Goal: Information Seeking & Learning: Learn about a topic

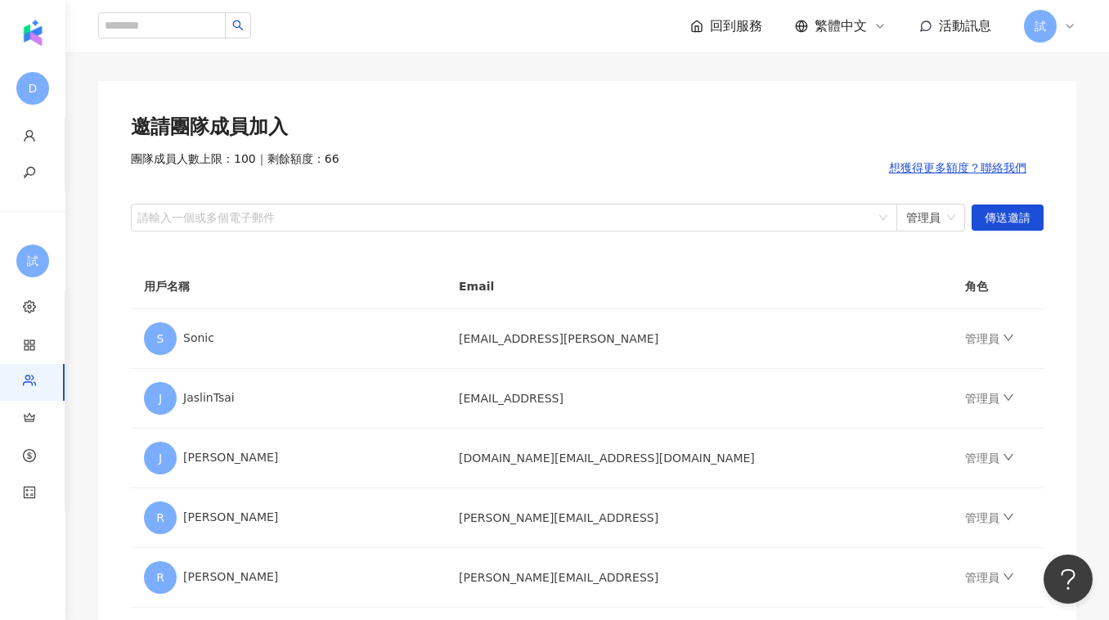
scroll to position [71, 0]
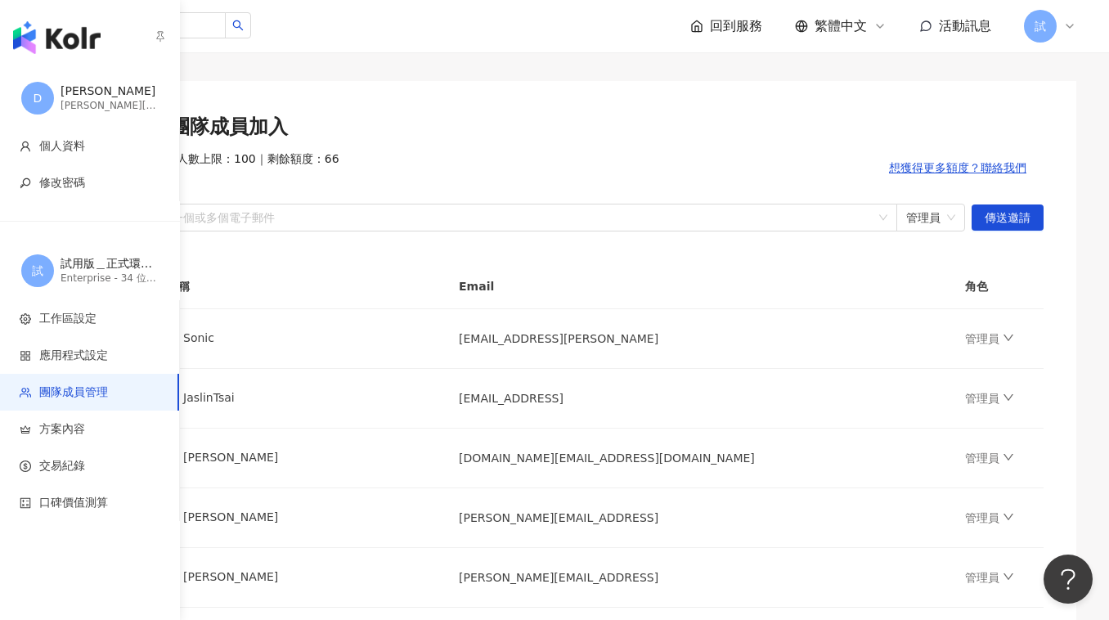
click at [52, 41] on img "button" at bounding box center [57, 37] width 88 height 33
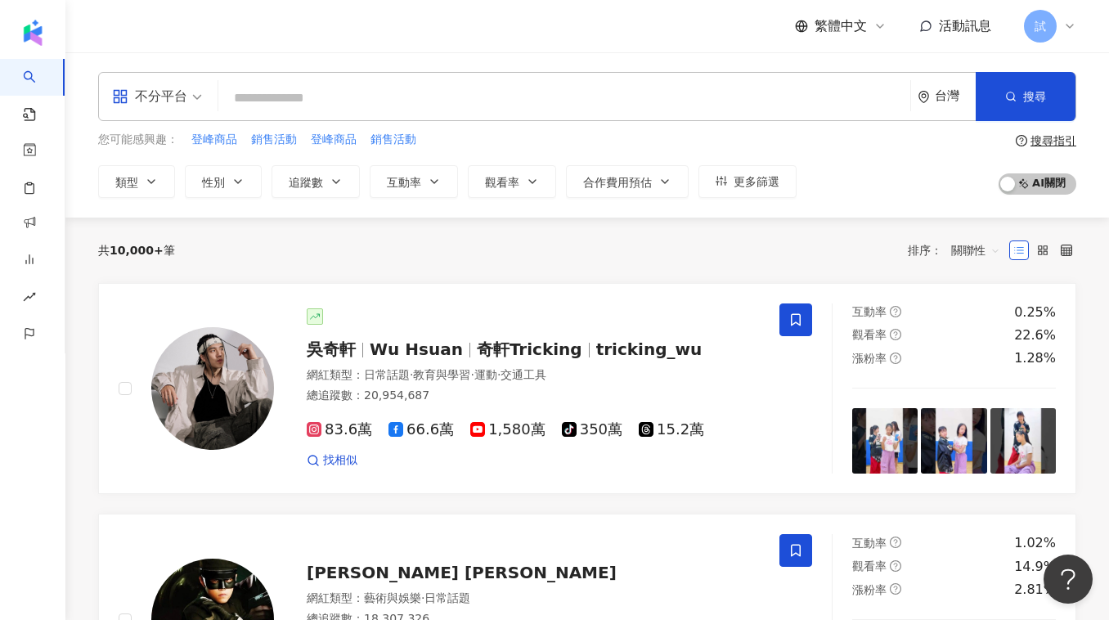
click at [303, 88] on input "search" at bounding box center [564, 98] width 679 height 31
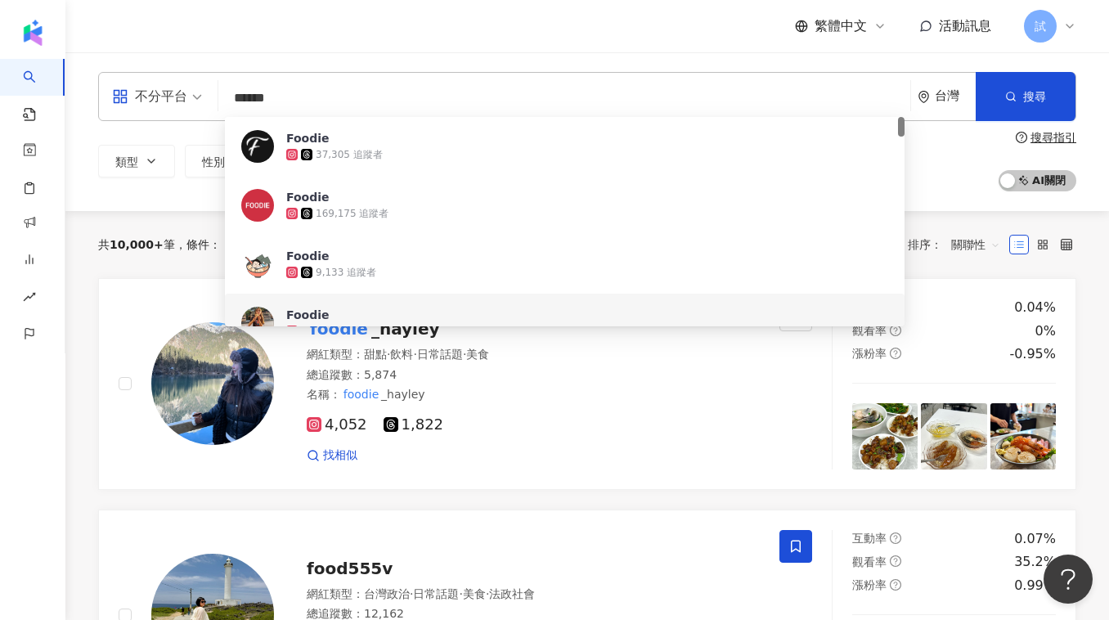
click at [958, 241] on span "關聯性" at bounding box center [975, 245] width 49 height 26
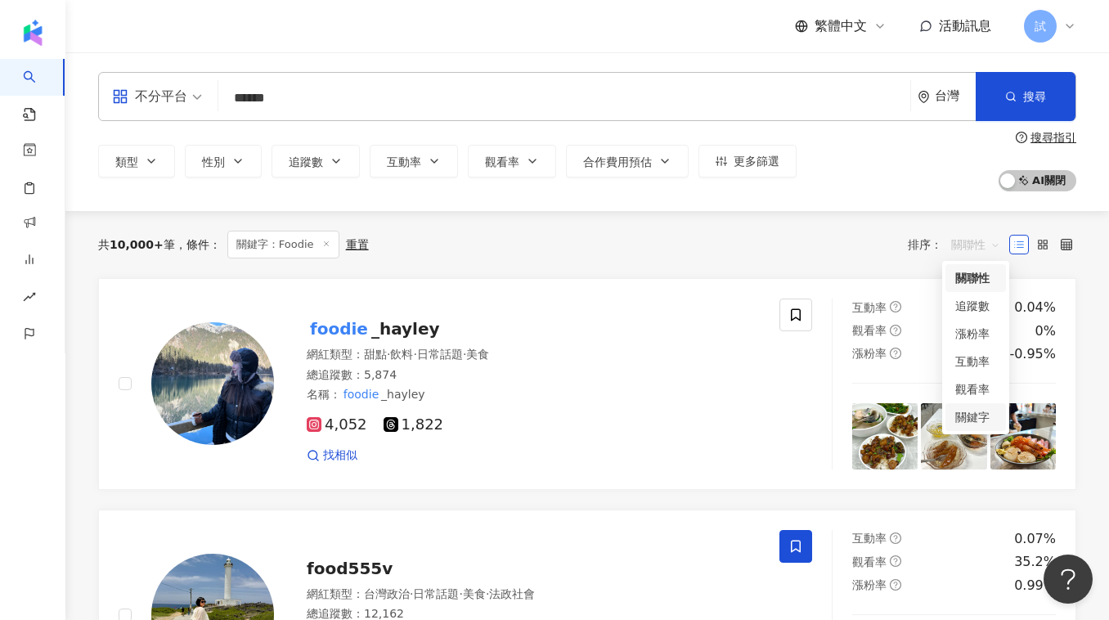
click at [963, 420] on div "關鍵字" at bounding box center [975, 417] width 41 height 18
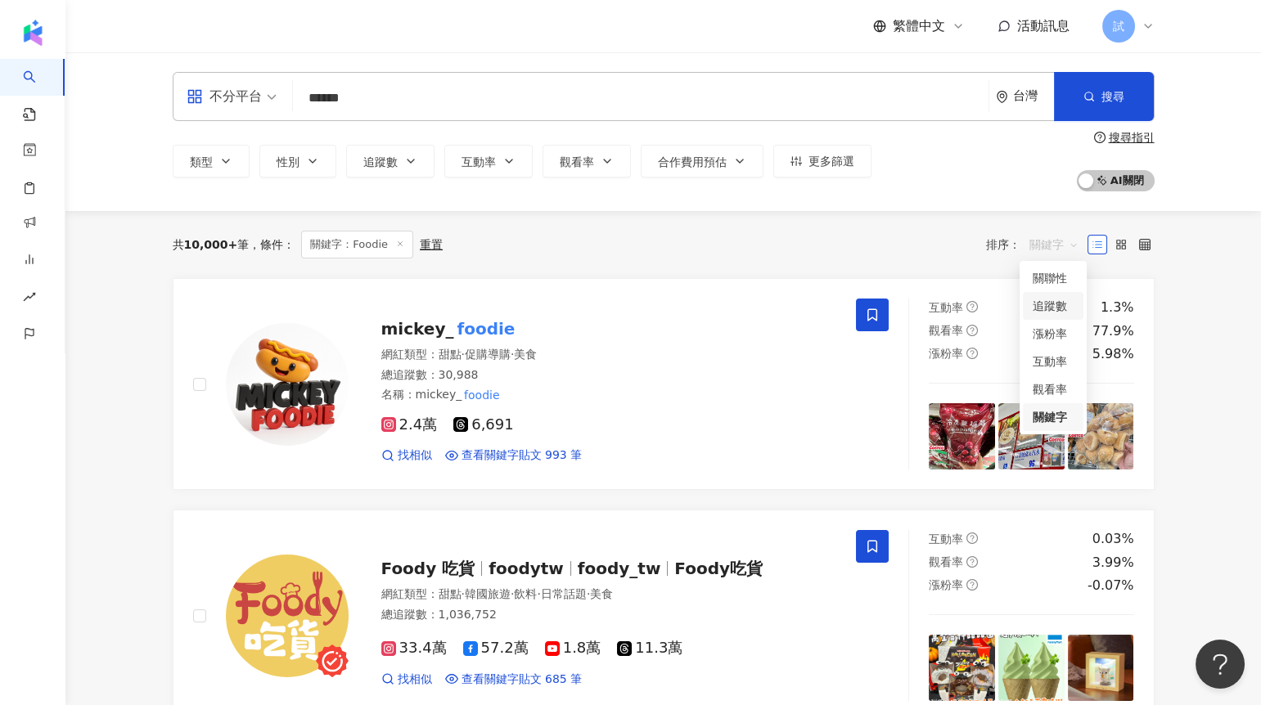
click at [1050, 307] on div "追蹤數" at bounding box center [1052, 306] width 41 height 18
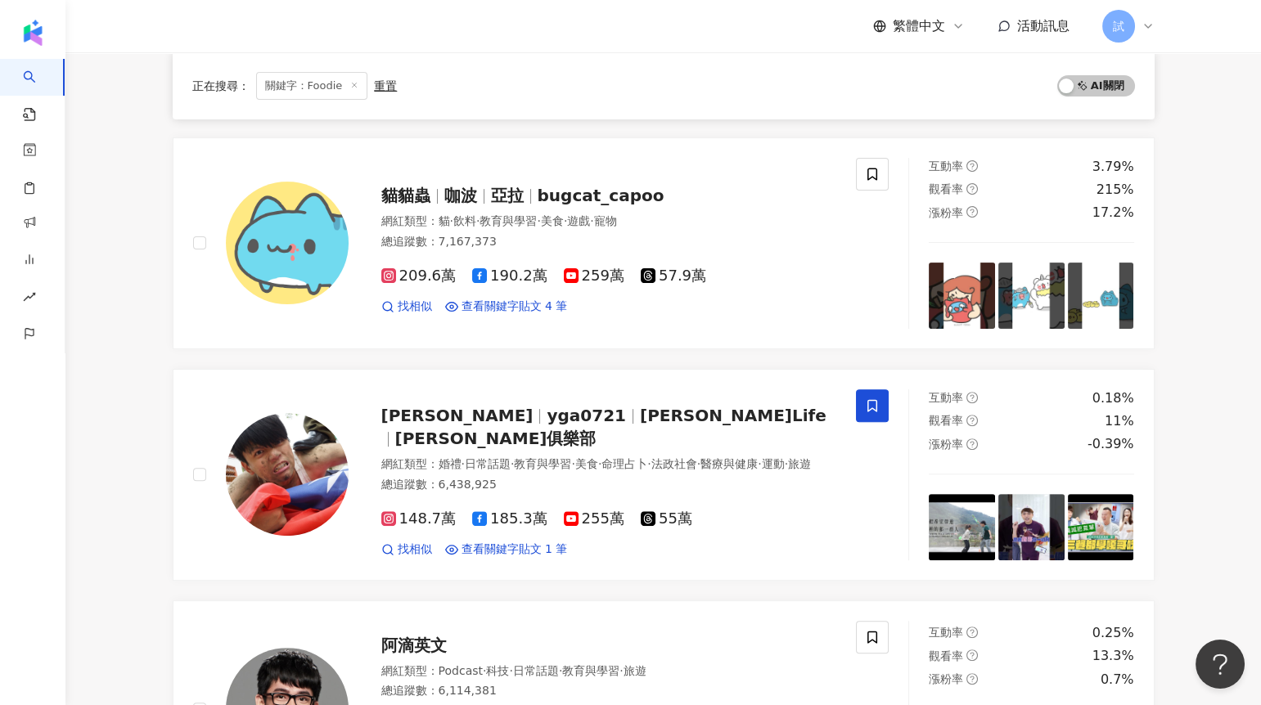
scroll to position [1370, 0]
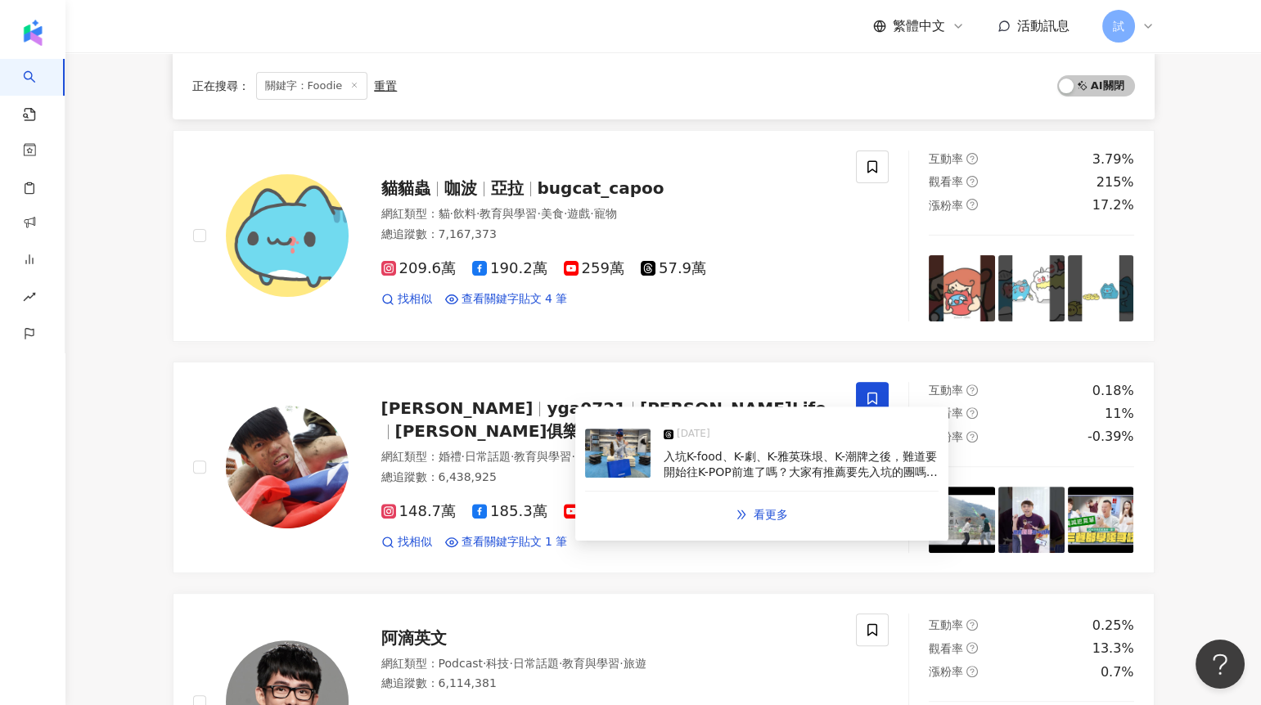
click at [605, 459] on img at bounding box center [617, 453] width 65 height 49
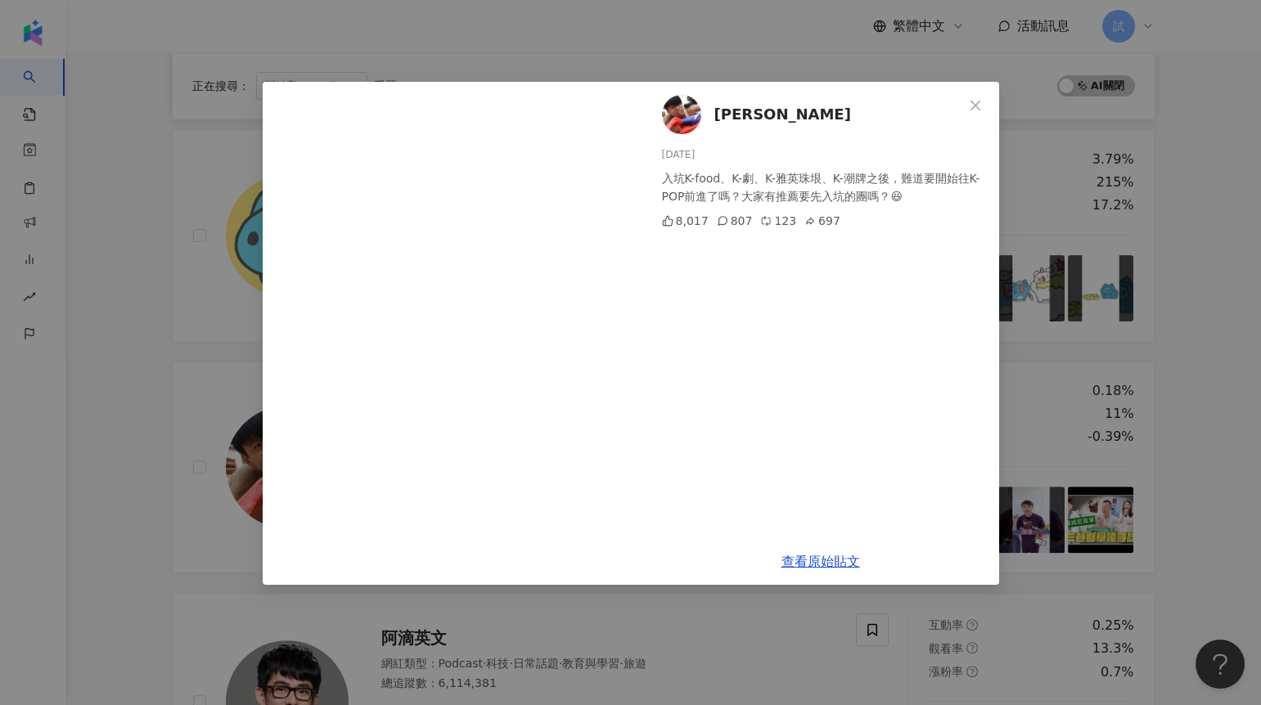
click at [1108, 264] on div "[PERSON_NAME] [DATE] 入坑K-food、K-劇、K-雅英珠垠、K-潮牌之後，難道要開始往K-POP前進了嗎？大家有推薦要先入坑的團嗎？😆 …" at bounding box center [630, 352] width 1261 height 705
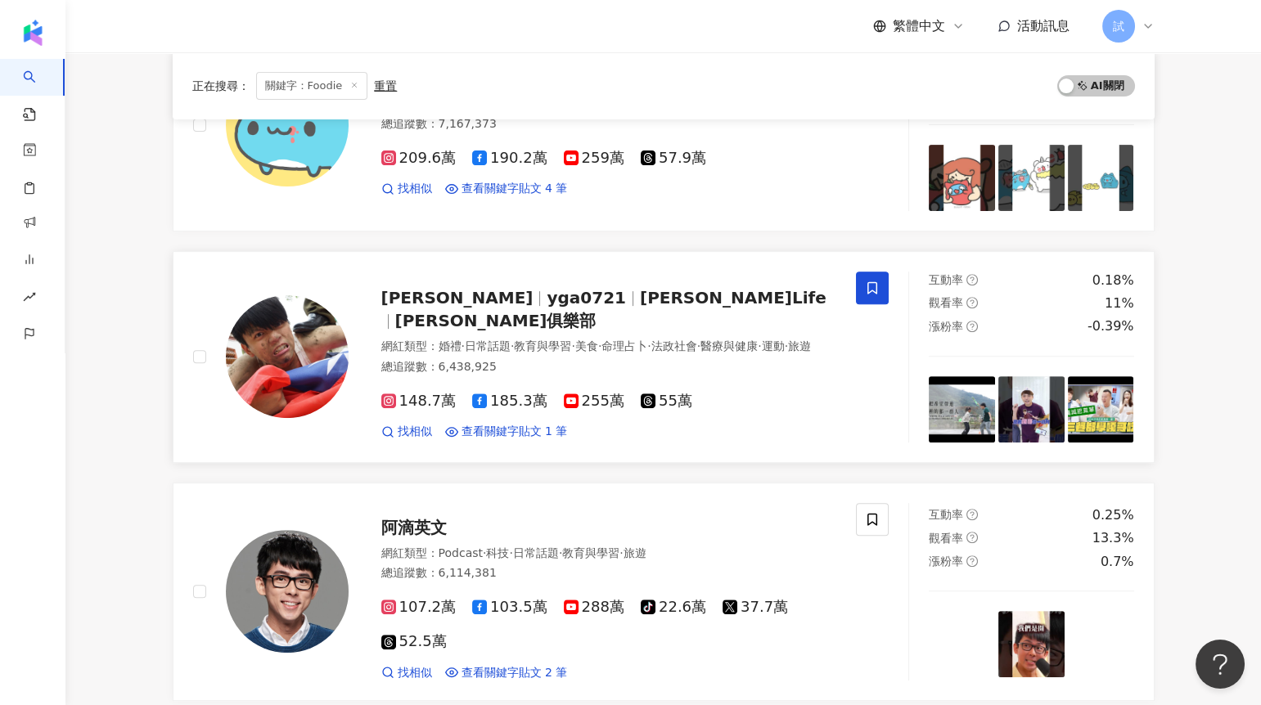
scroll to position [1685, 0]
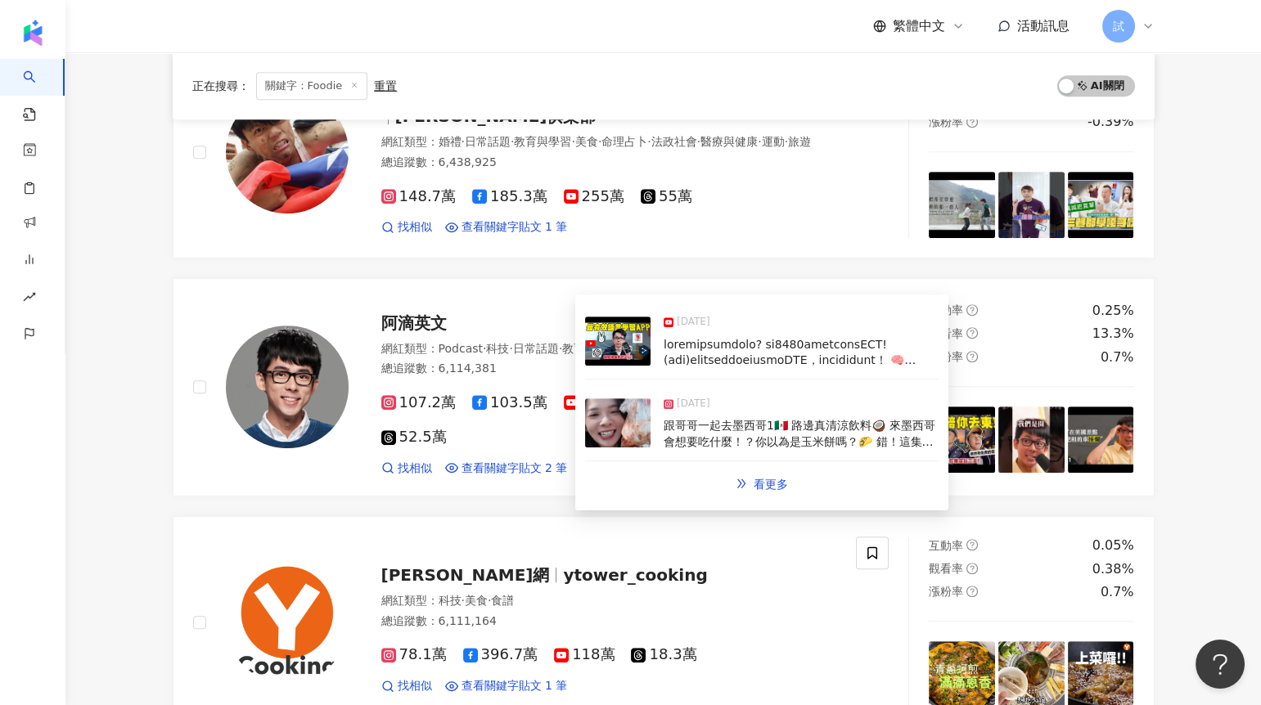
click at [626, 411] on img at bounding box center [617, 422] width 65 height 49
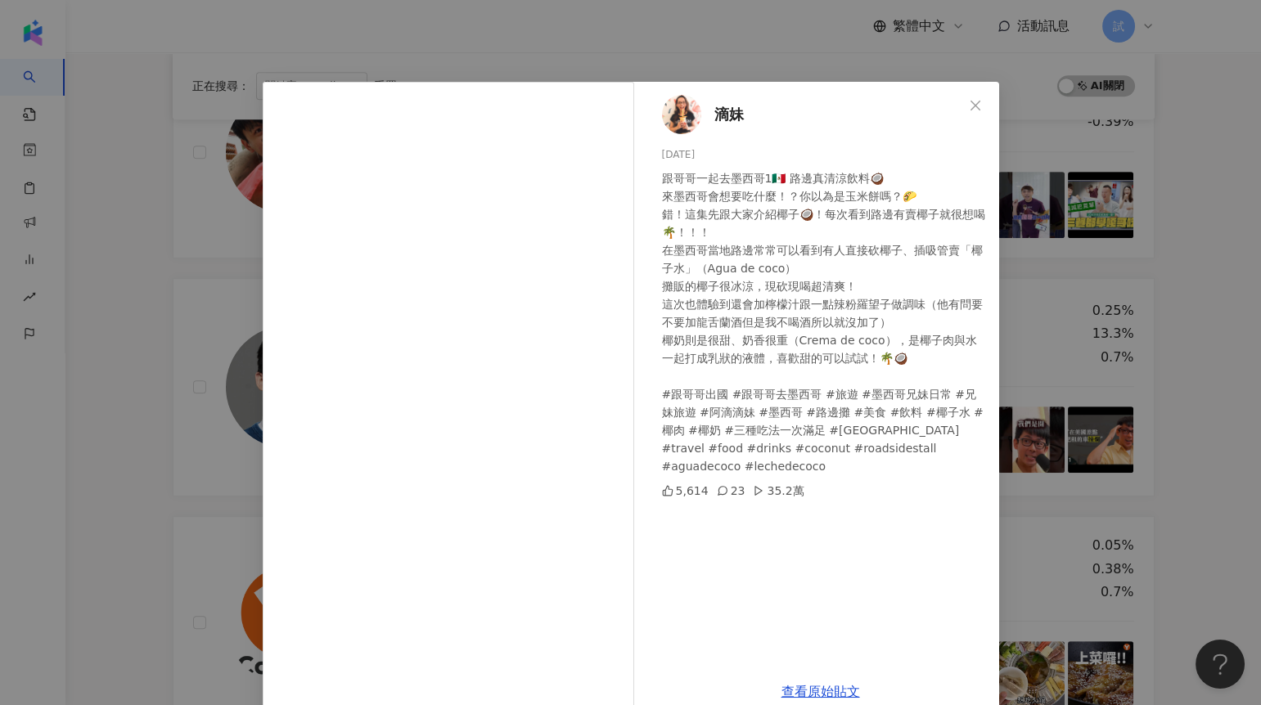
click at [1108, 313] on div "滴妹 [DATE] 跟哥哥一起去墨西哥1🇲🇽 路邊真清涼飲料🥥 來墨西哥會想要吃什麼！？你以為是玉米餅嗎？🌮 錯！這集先跟大家介紹椰子🥥！每次看到路邊有賣椰子…" at bounding box center [630, 352] width 1261 height 705
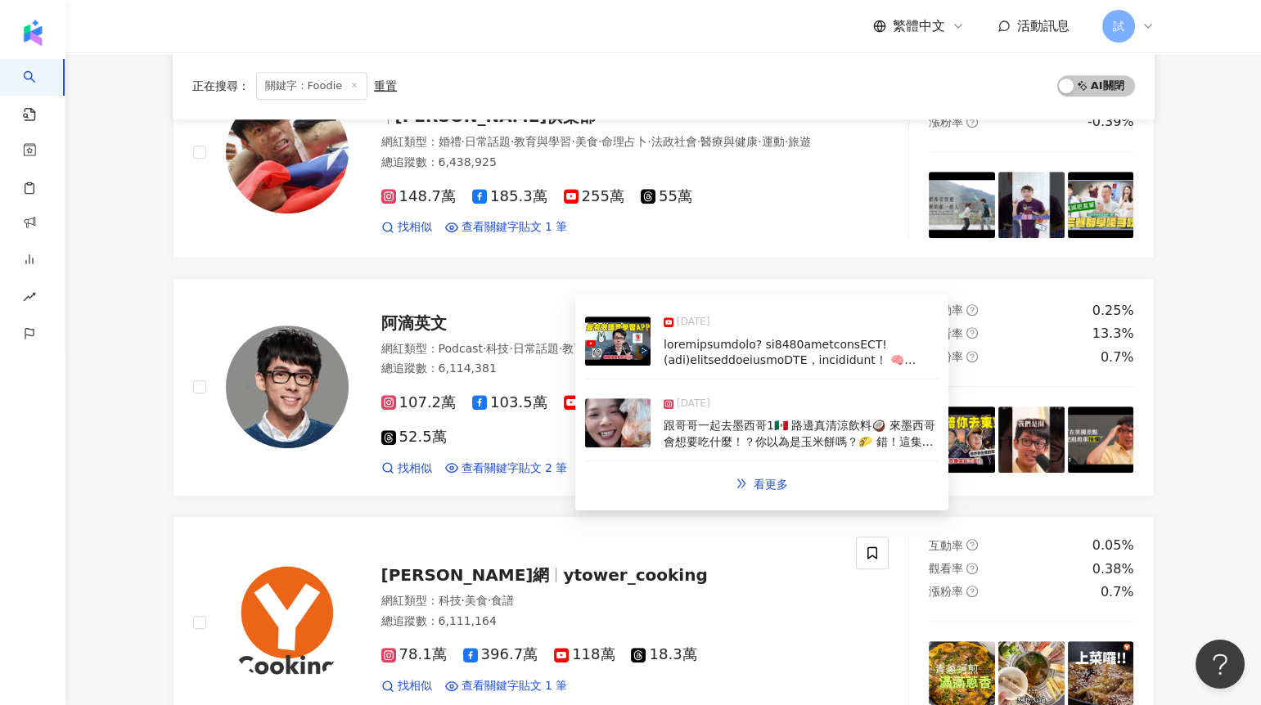
click at [619, 340] on img at bounding box center [617, 341] width 65 height 49
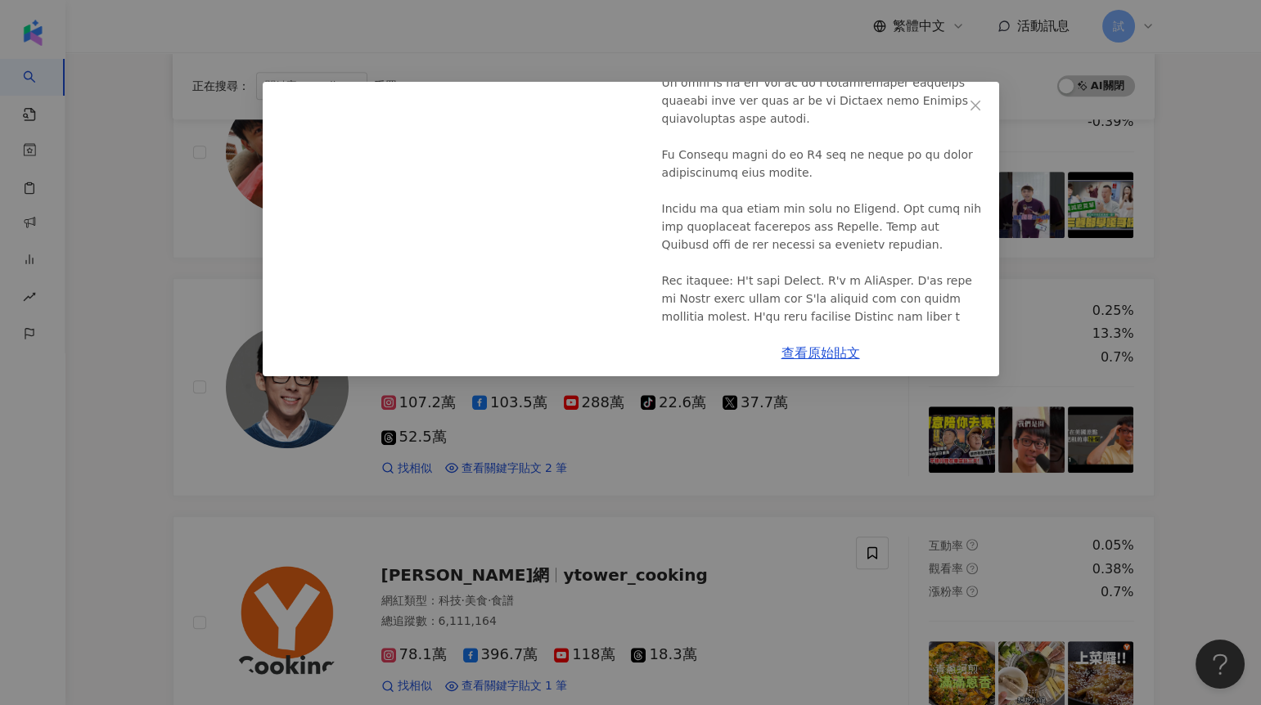
scroll to position [427, 0]
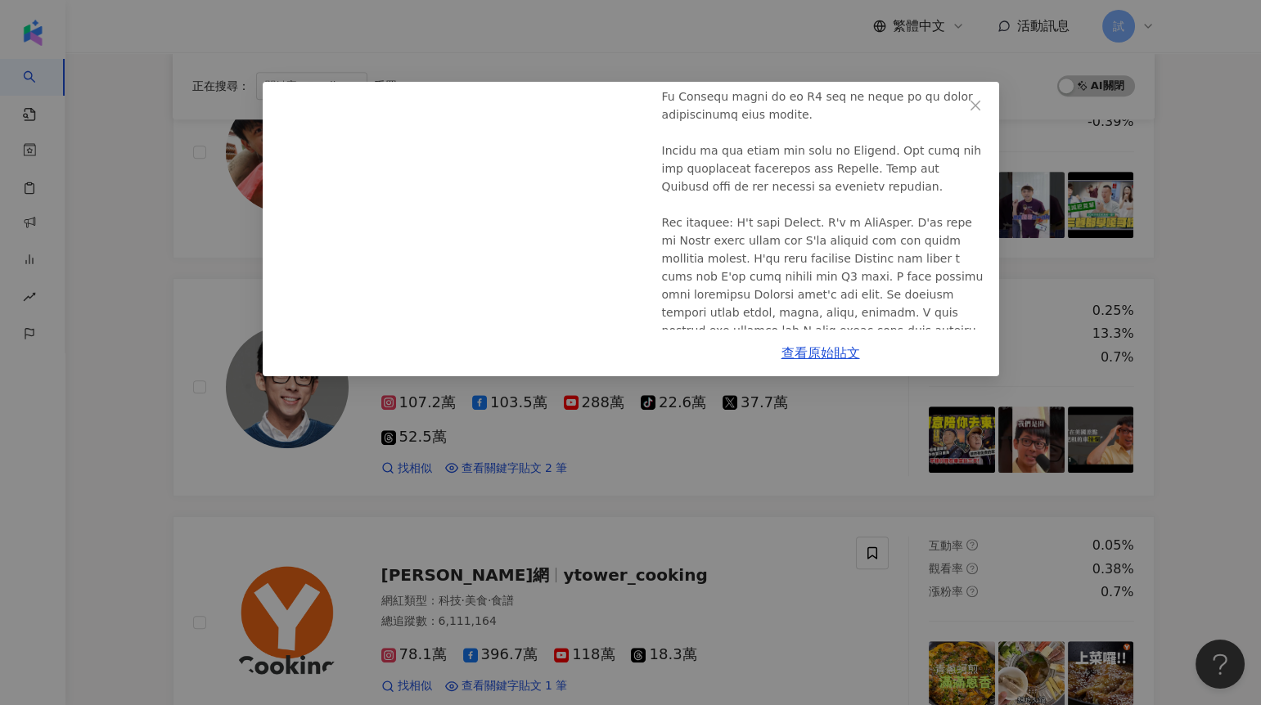
click at [1108, 325] on div "阿滴英文 [DATE] 只用手機真的可以學會第三外語? 介紹2025最強免費語言學習APP! (非業配) 8,139 202 20.4萬 查看原始貼文" at bounding box center [630, 352] width 1261 height 705
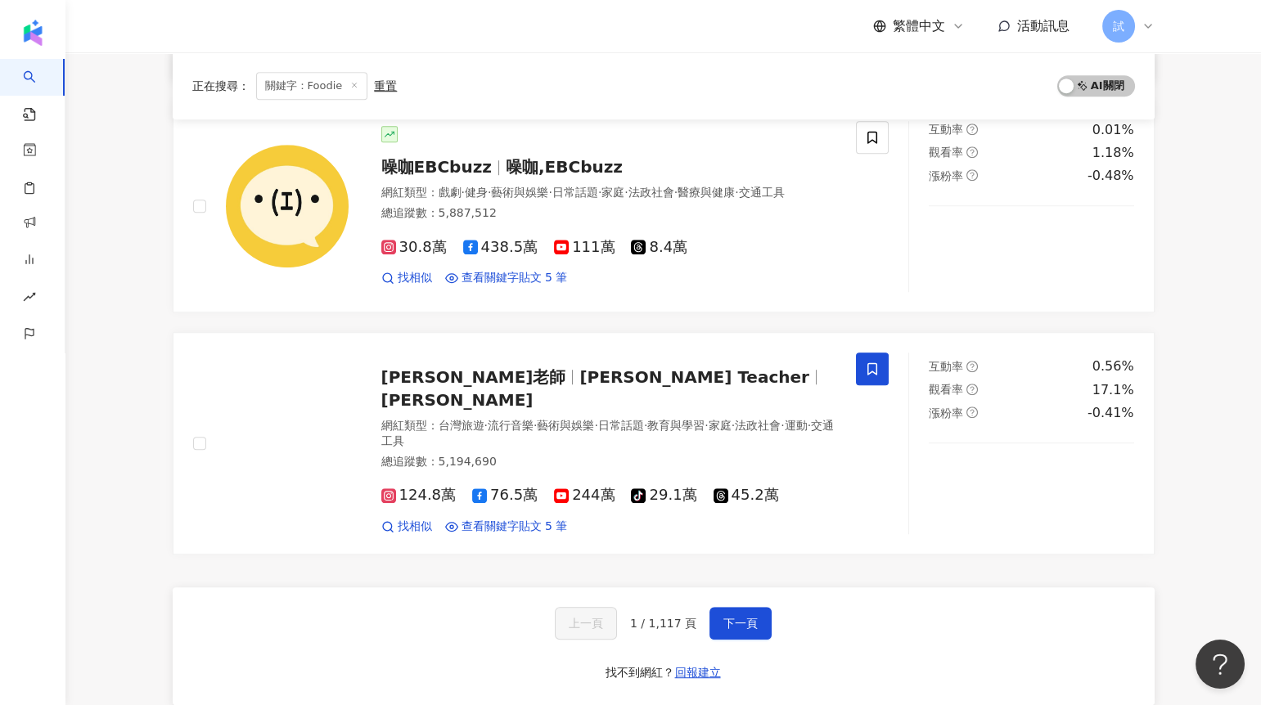
scroll to position [2626, 0]
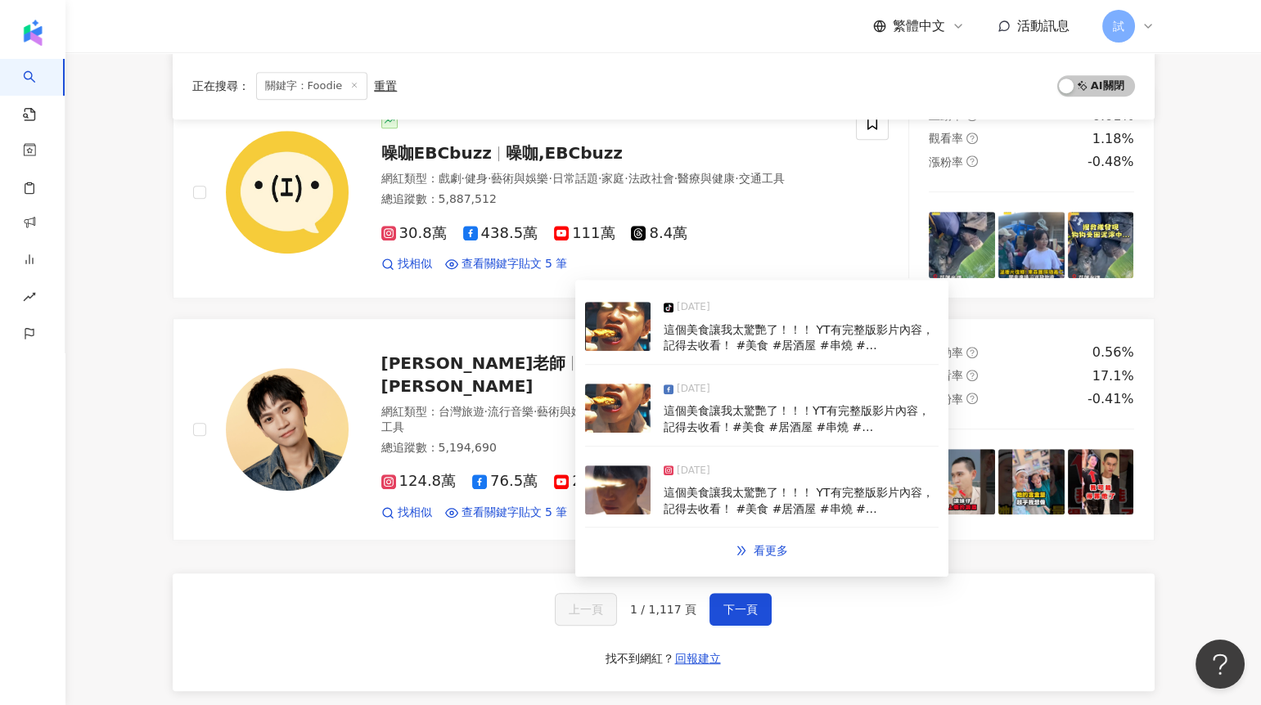
click at [626, 414] on img at bounding box center [617, 408] width 65 height 49
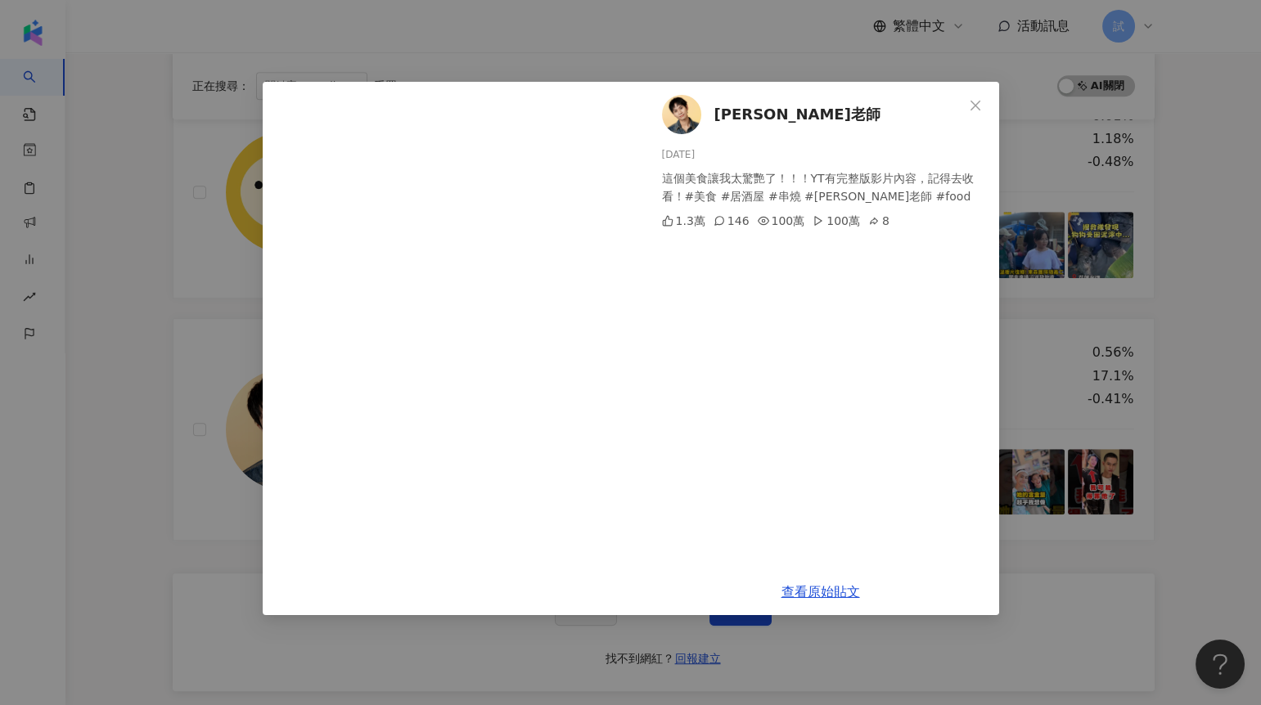
click at [1108, 254] on div "[PERSON_NAME]老師 [DATE] 這個美食讓我太驚艷了！！！YT有完整版影片內容，記得去收看！#美食 #居酒屋 #串燒 #[PERSON_NAME…" at bounding box center [630, 352] width 1261 height 705
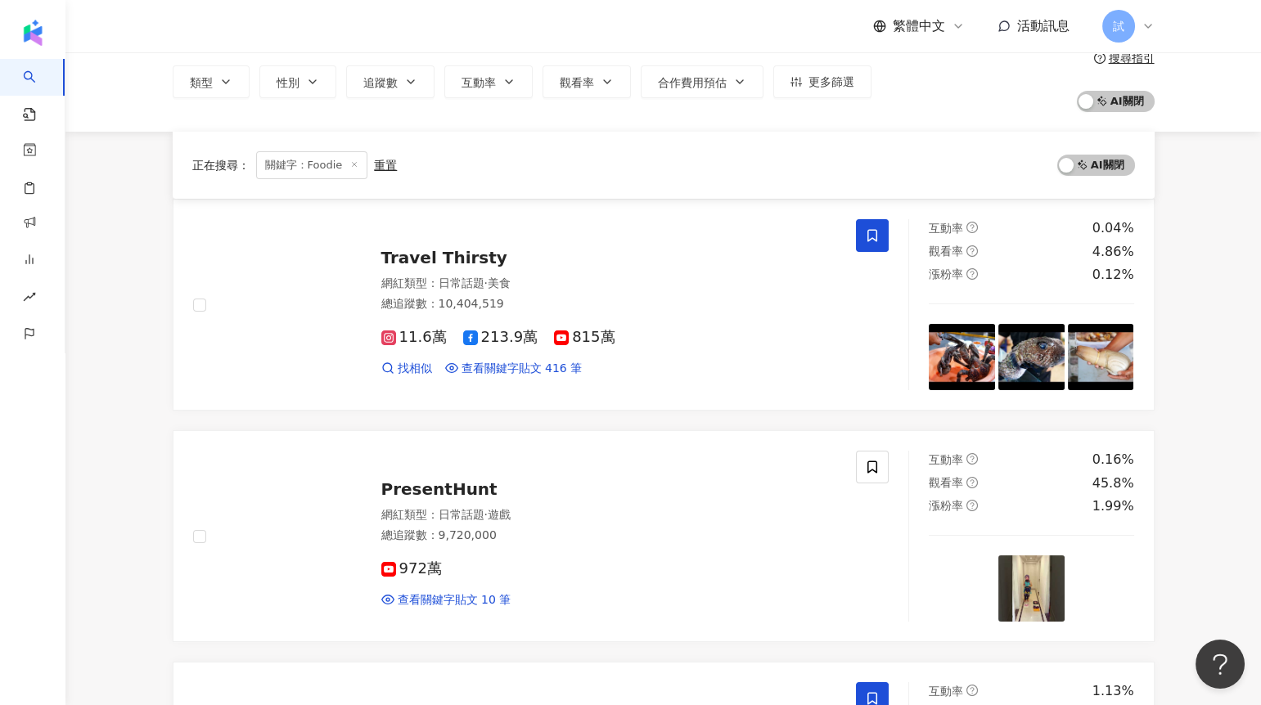
scroll to position [0, 0]
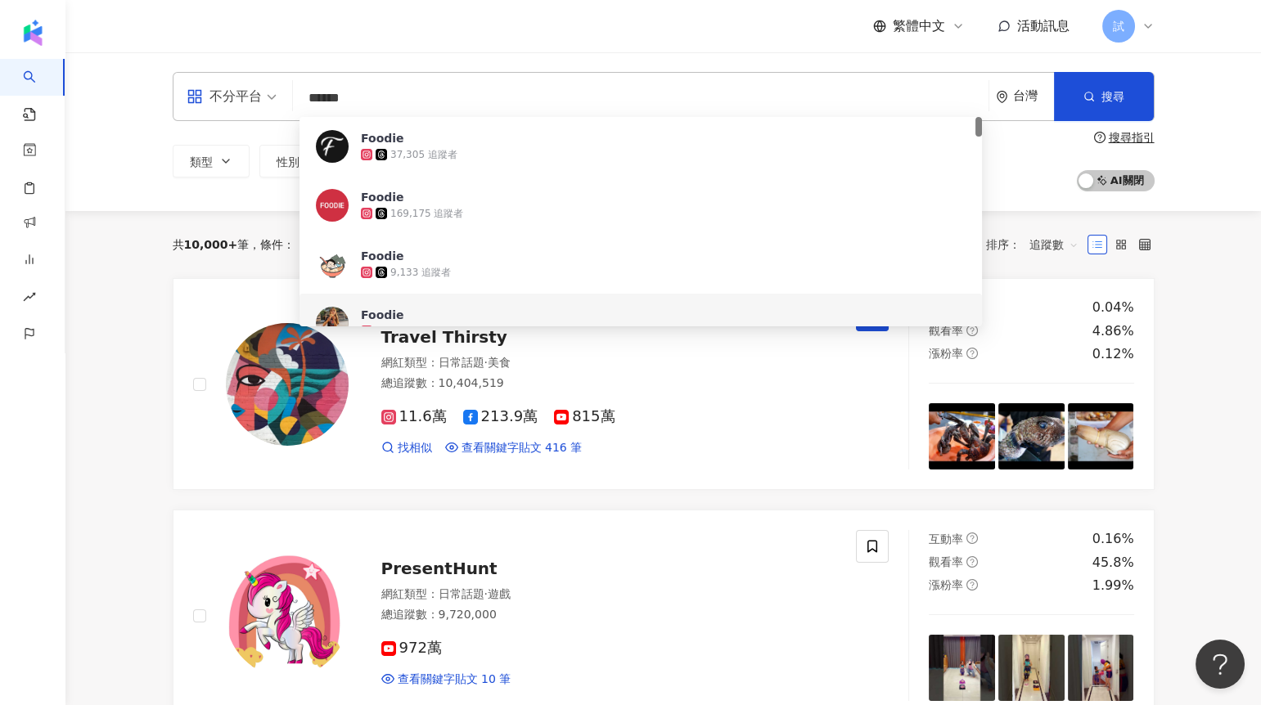
drag, startPoint x: 292, startPoint y: 96, endPoint x: 260, endPoint y: 96, distance: 31.9
click at [260, 96] on div "不分平台 ****** 台灣 搜尋 a8c2710e-f657-4e17-b67a-63c82e1b0b7e 8c591489-fc05-4dfd-abdc-…" at bounding box center [664, 96] width 982 height 49
paste input "**********"
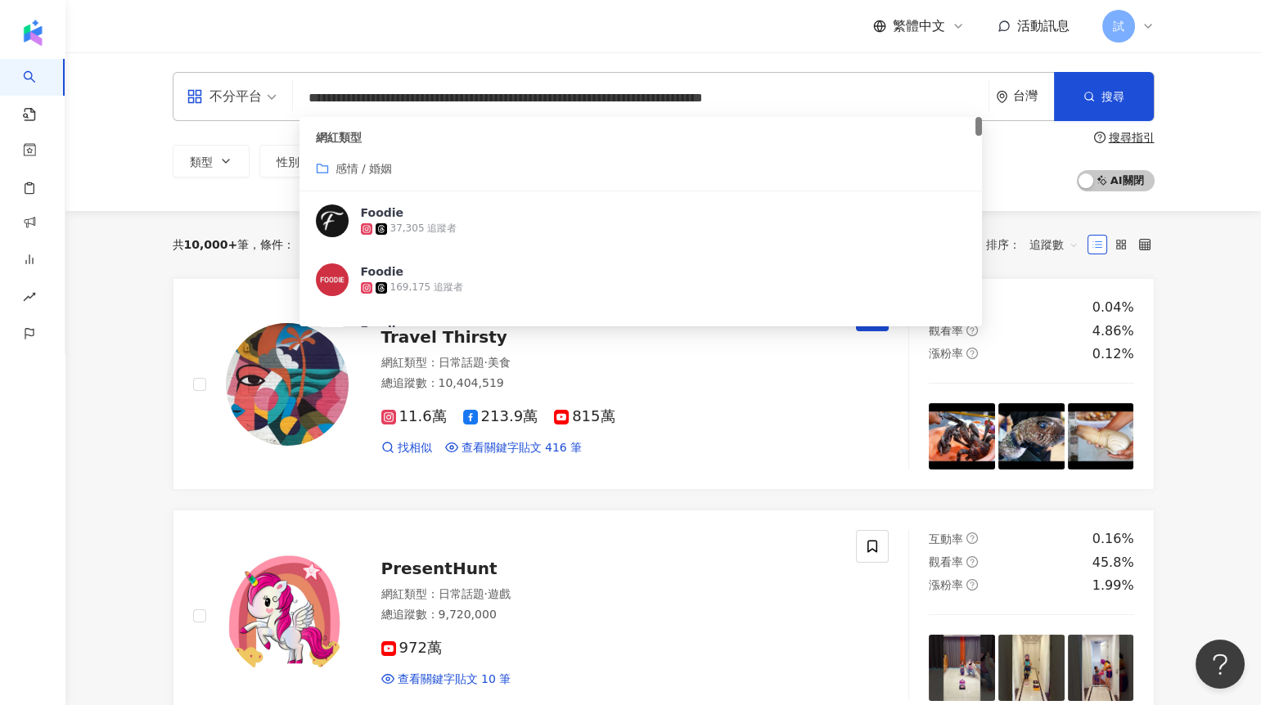
scroll to position [0, 78]
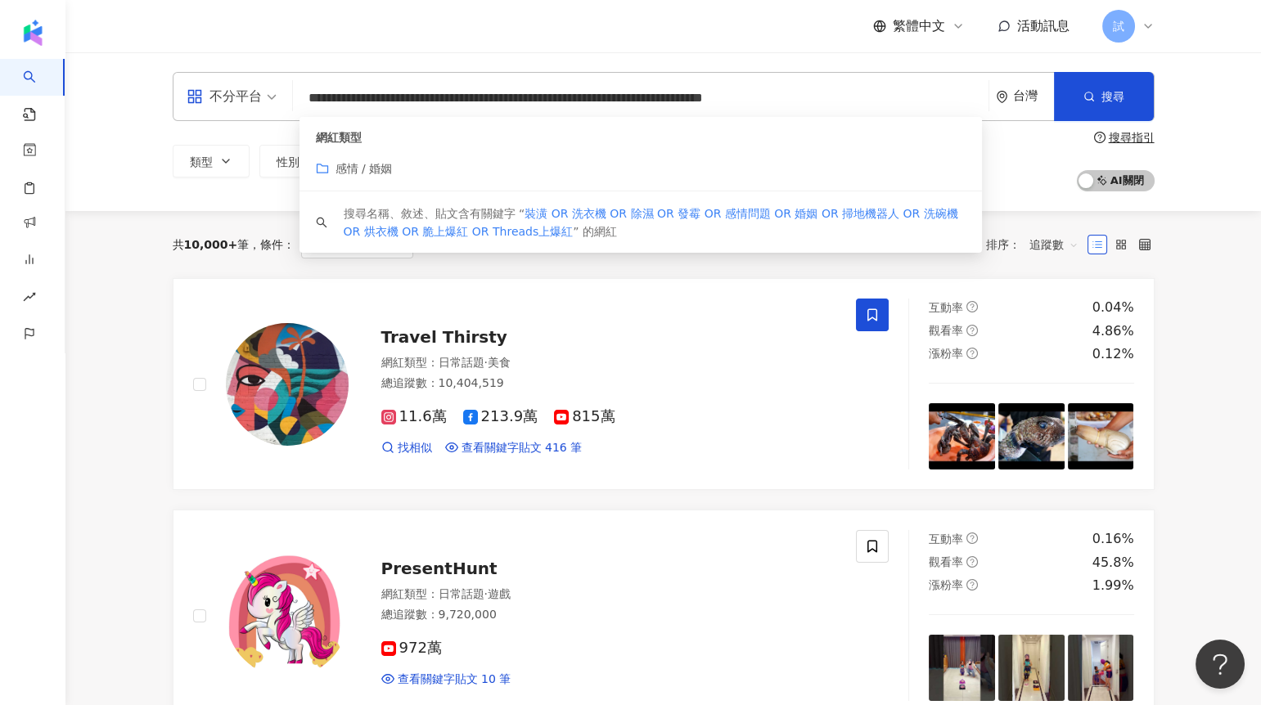
drag, startPoint x: 779, startPoint y: 97, endPoint x: 1000, endPoint y: 95, distance: 221.7
click at [1000, 97] on div "**********" at bounding box center [664, 96] width 982 height 49
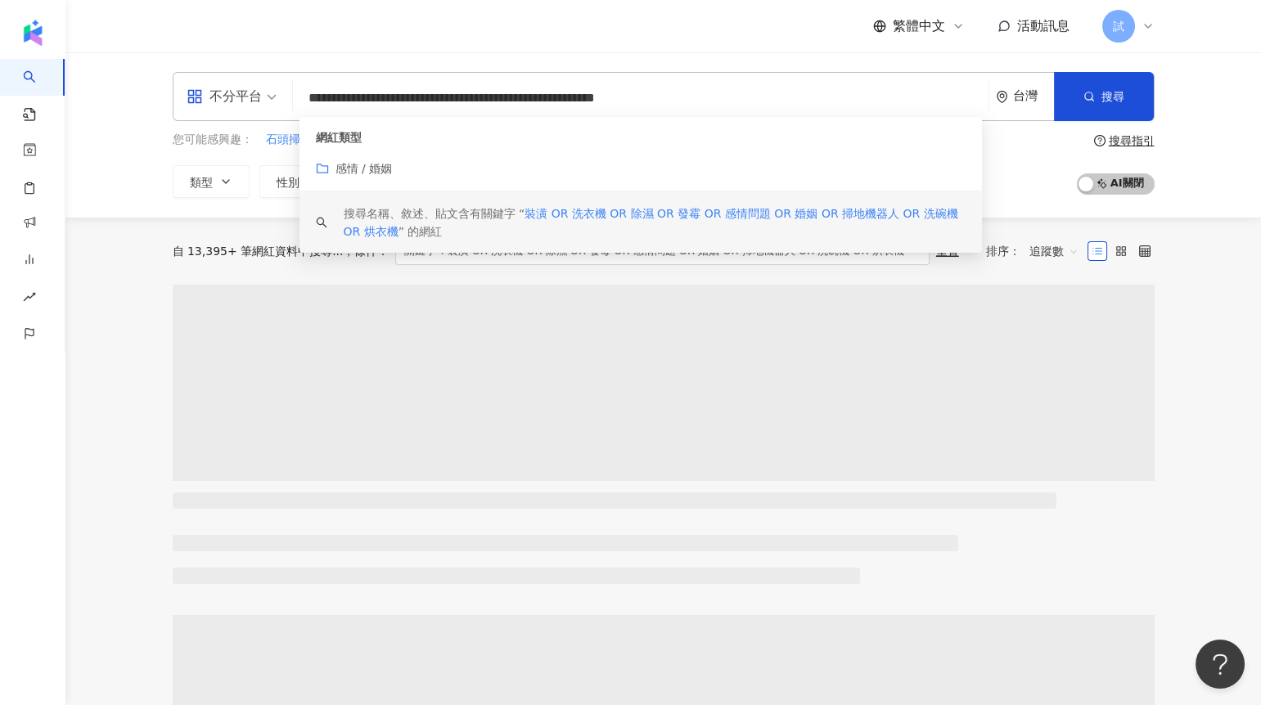
click at [1045, 244] on span "追蹤數" at bounding box center [1053, 251] width 49 height 26
type input "**********"
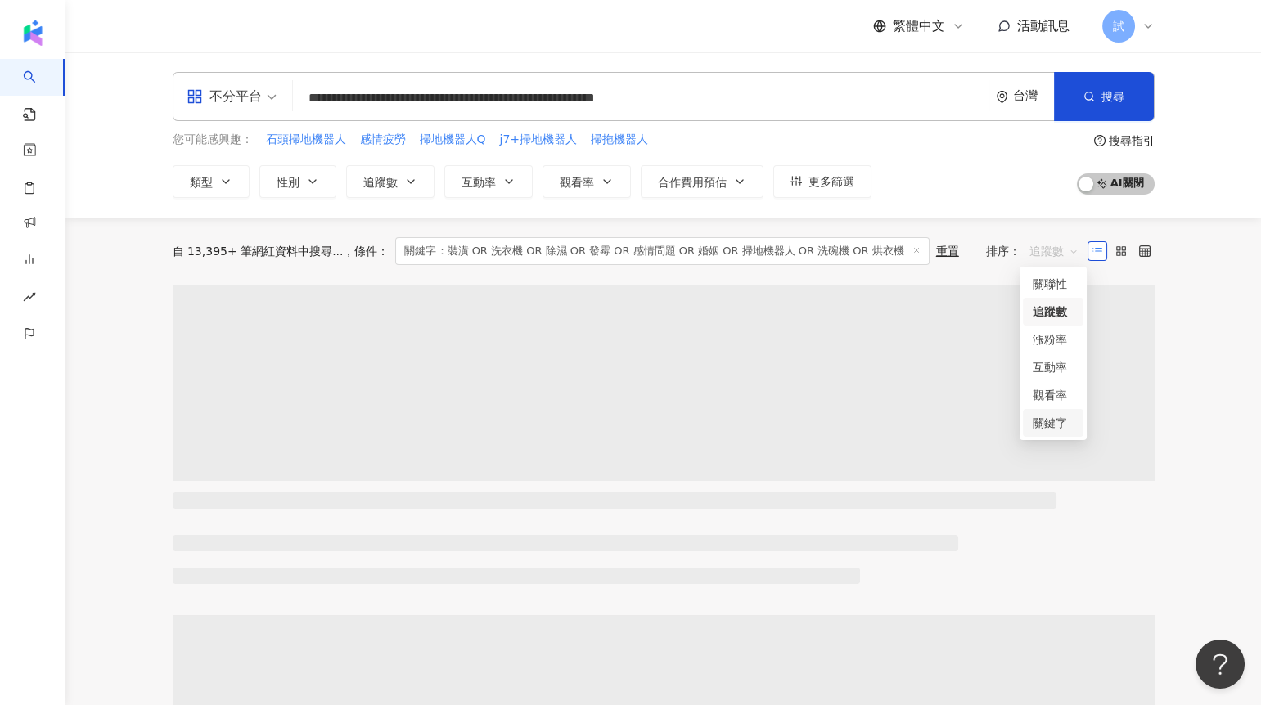
click at [1052, 427] on div "關鍵字" at bounding box center [1052, 423] width 41 height 18
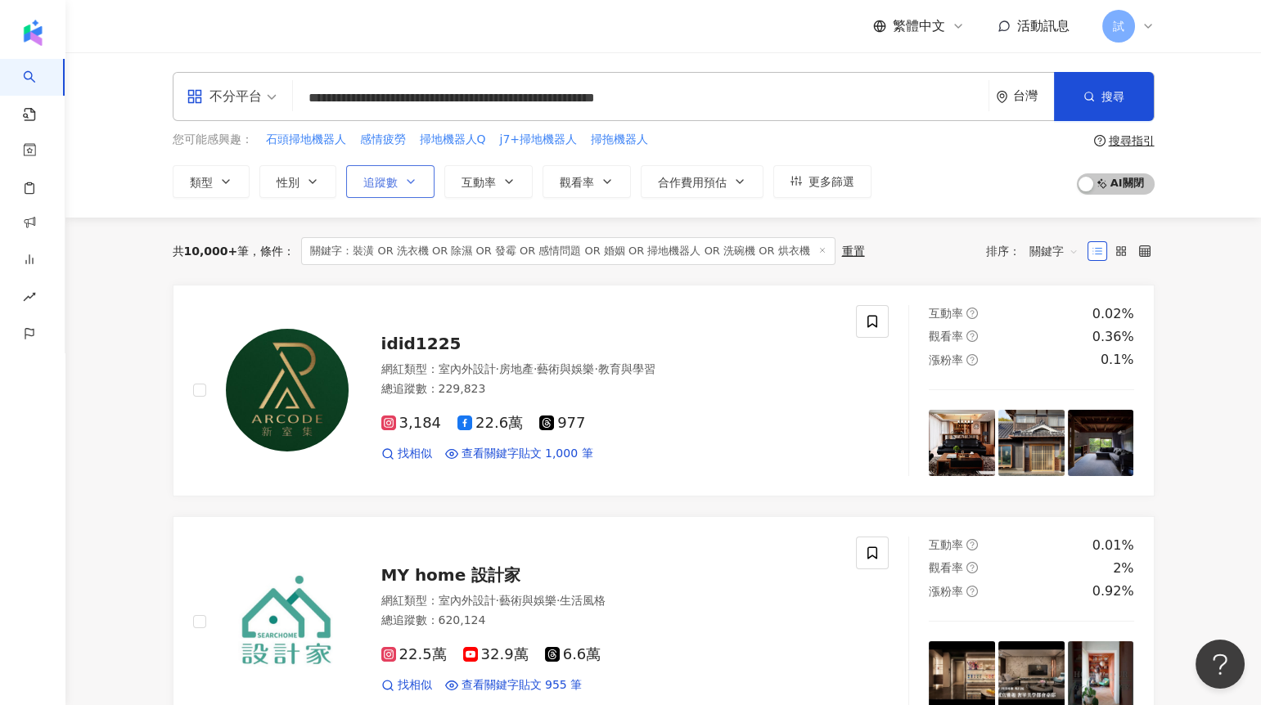
click at [402, 169] on button "追蹤數" at bounding box center [390, 181] width 88 height 33
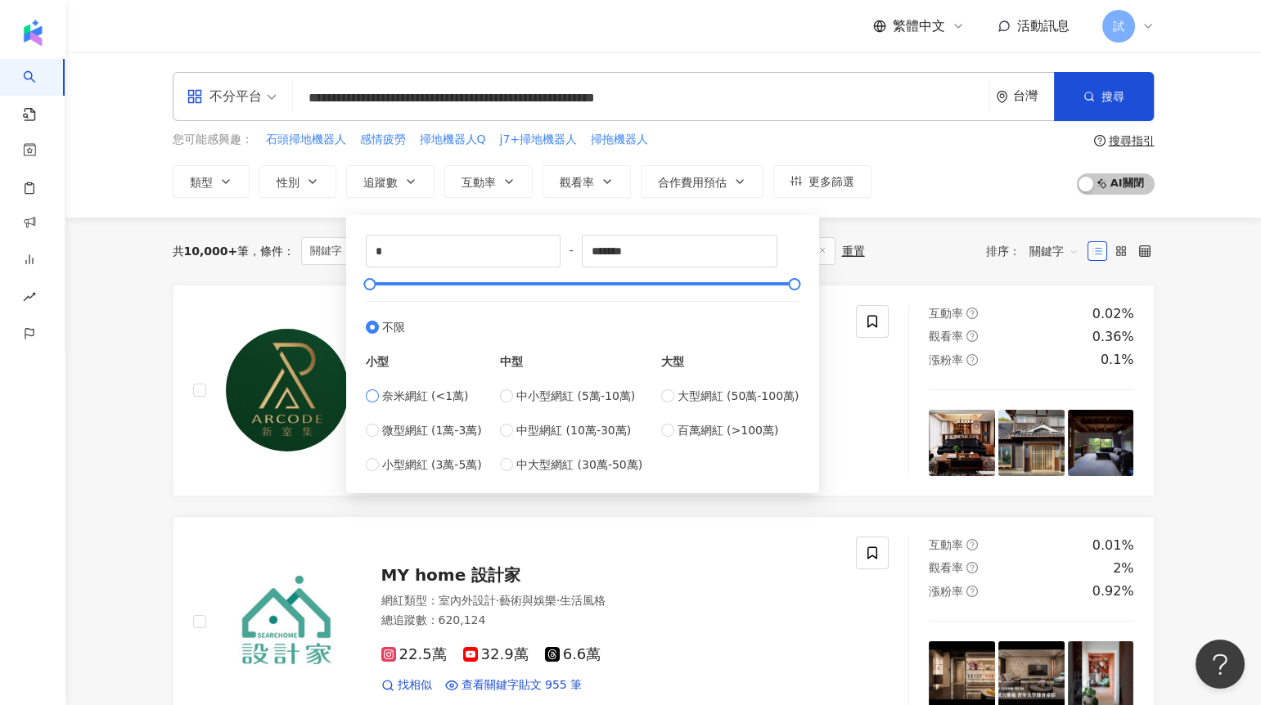
click at [416, 400] on span "奈米網紅 (<1萬)" at bounding box center [425, 396] width 87 height 18
type input "****"
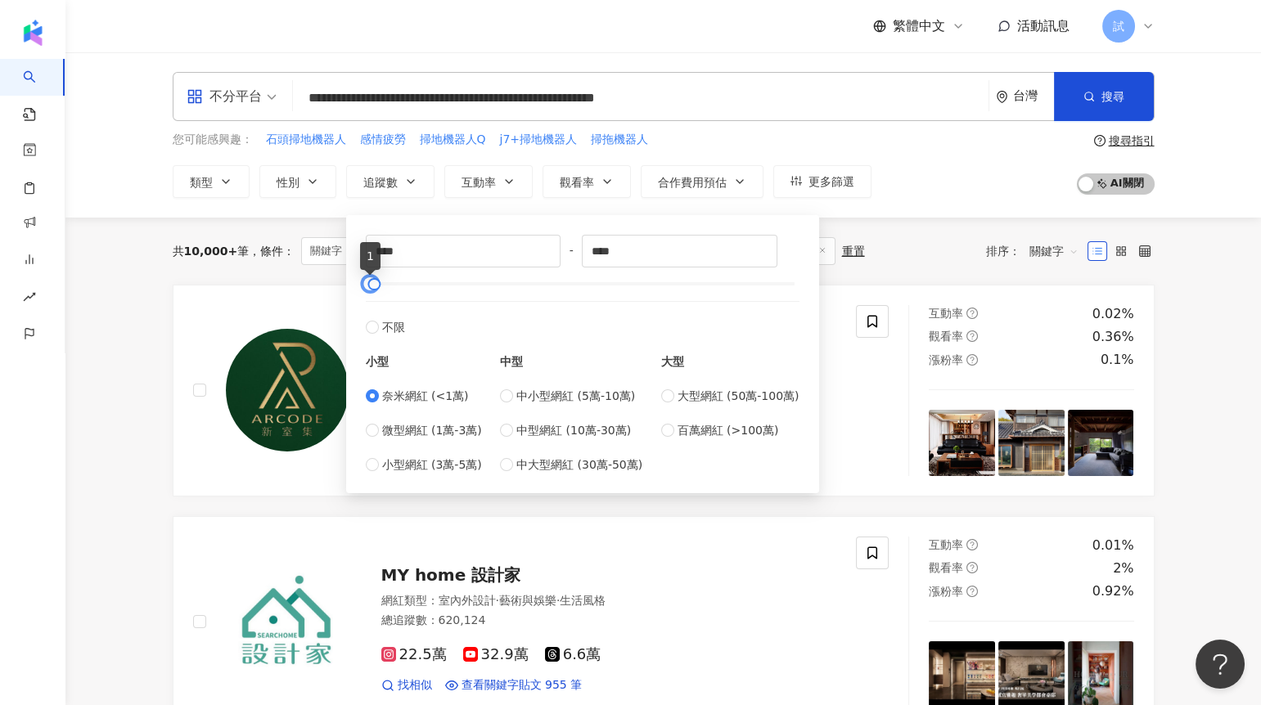
type input "****"
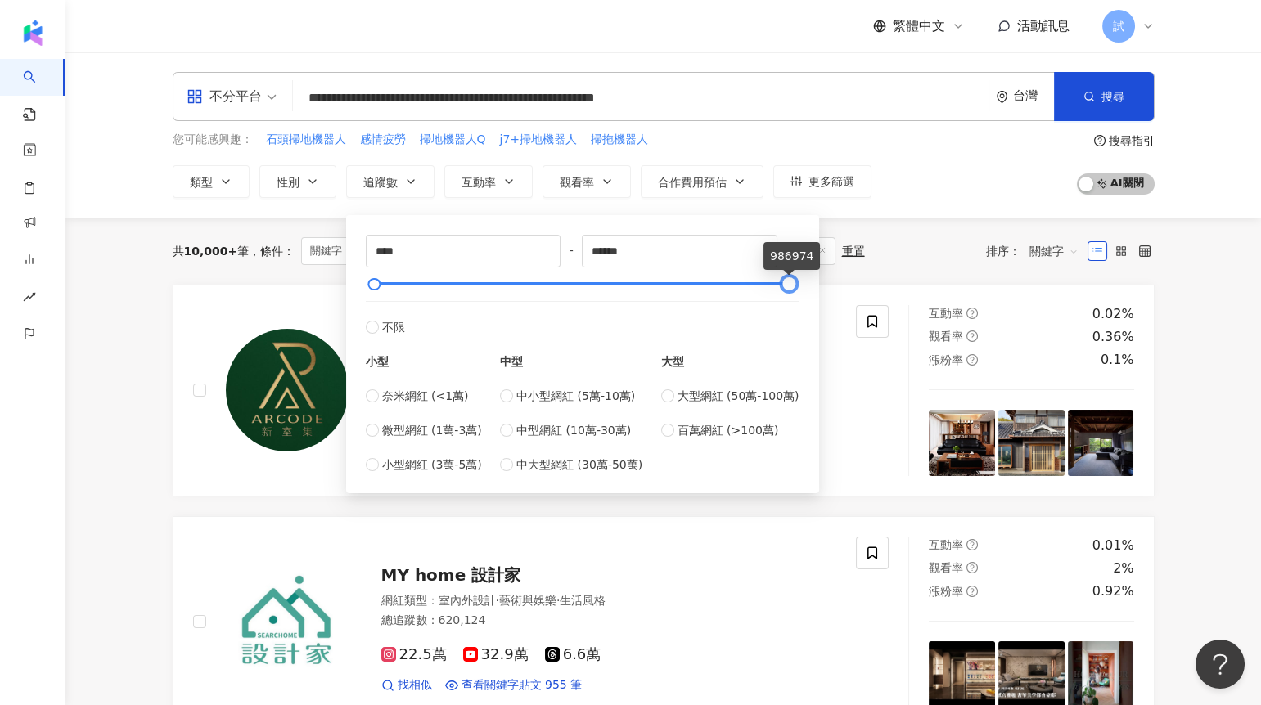
type input "*******"
drag, startPoint x: 364, startPoint y: 288, endPoint x: 798, endPoint y: 294, distance: 433.6
click at [798, 295] on div "**** - ******* 不限 小型 奈米網紅 (<1萬) 微型網紅 (1萬-3萬) 小型網紅 (3萬-5萬) 中型 中小型網紅 (5萬-10萬) 中型網…" at bounding box center [582, 354] width 453 height 259
click at [878, 285] on link "idid1225 網紅類型 ： 室內外設計 · 房地產 · 藝術與娛樂 · 教育與學習 總追蹤數 ： 229,823 3,184 22.6萬 977 找相似 …" at bounding box center [664, 391] width 982 height 212
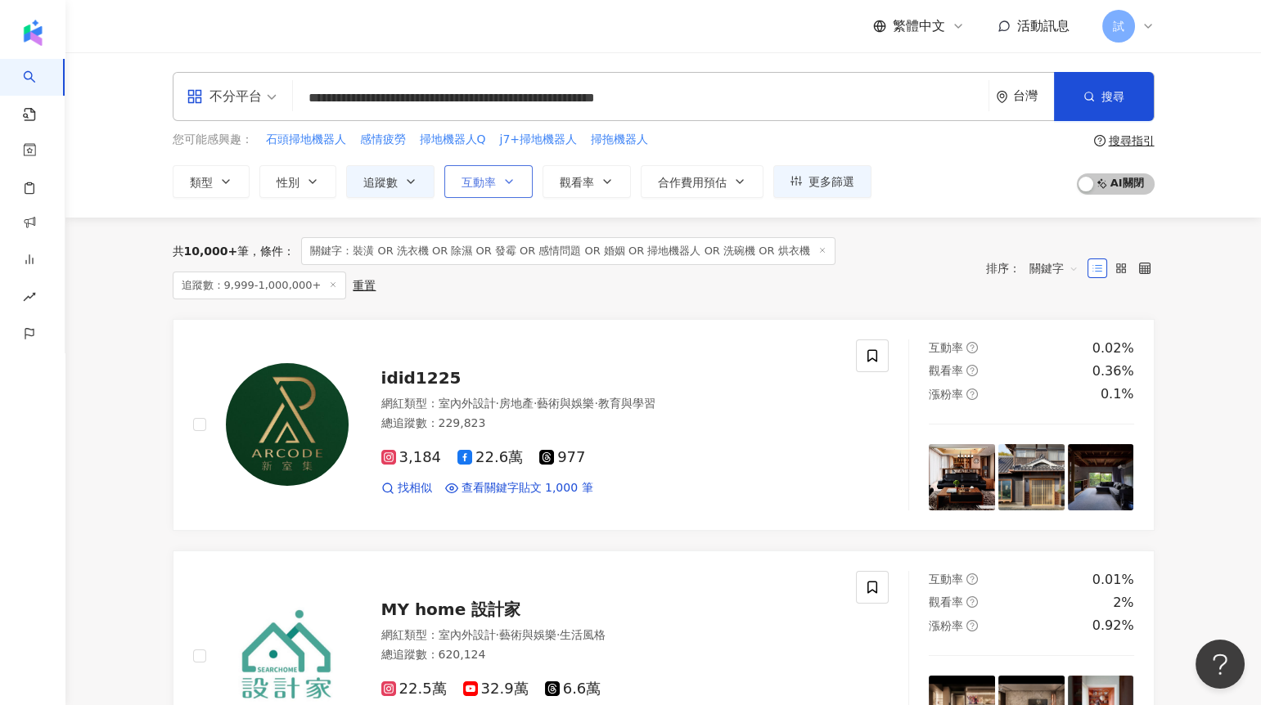
click at [497, 190] on button "互動率" at bounding box center [488, 181] width 88 height 33
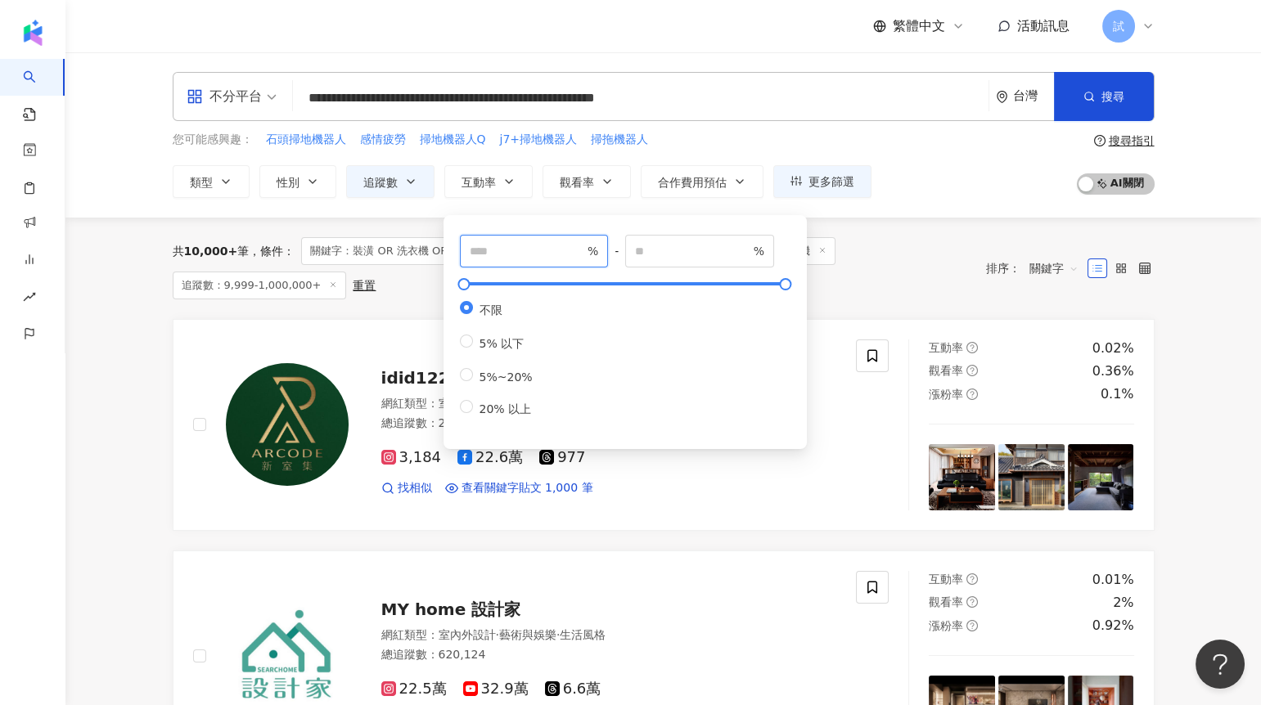
click at [497, 244] on input "number" at bounding box center [527, 251] width 115 height 18
type input "*"
click at [824, 180] on span "更多篩選" at bounding box center [831, 181] width 46 height 13
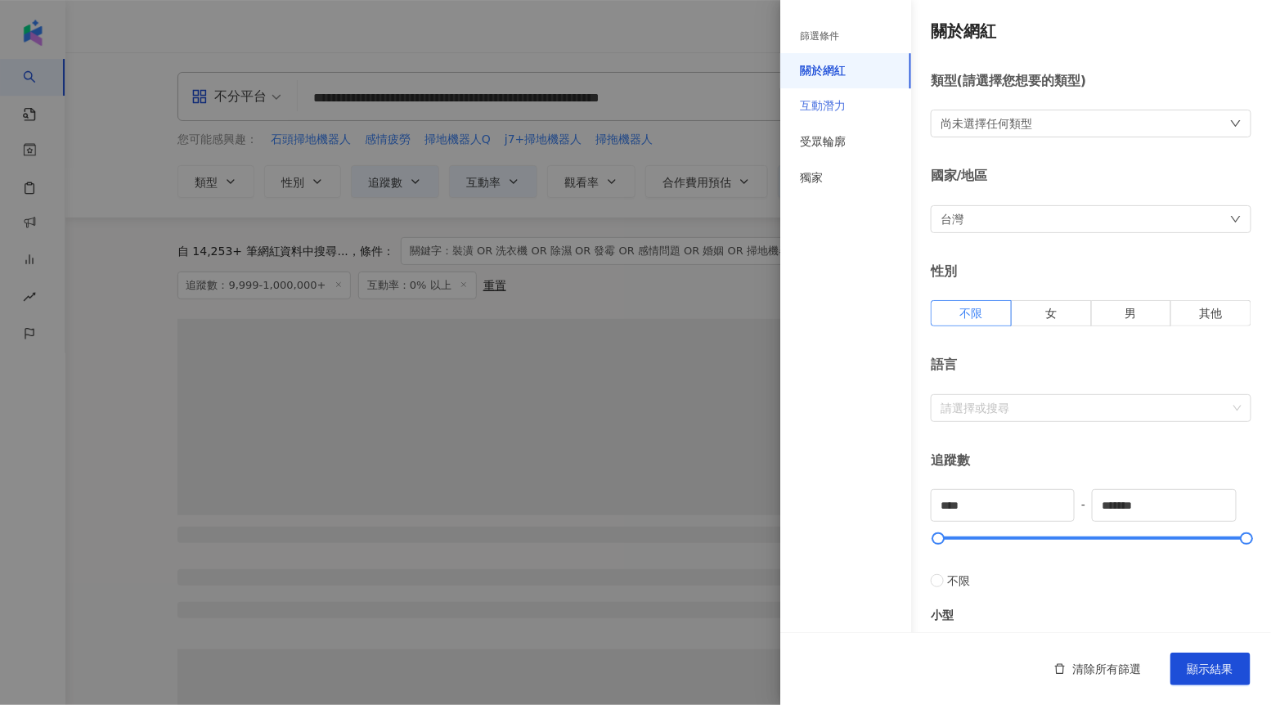
click at [855, 113] on div "互動潛力" at bounding box center [845, 106] width 131 height 36
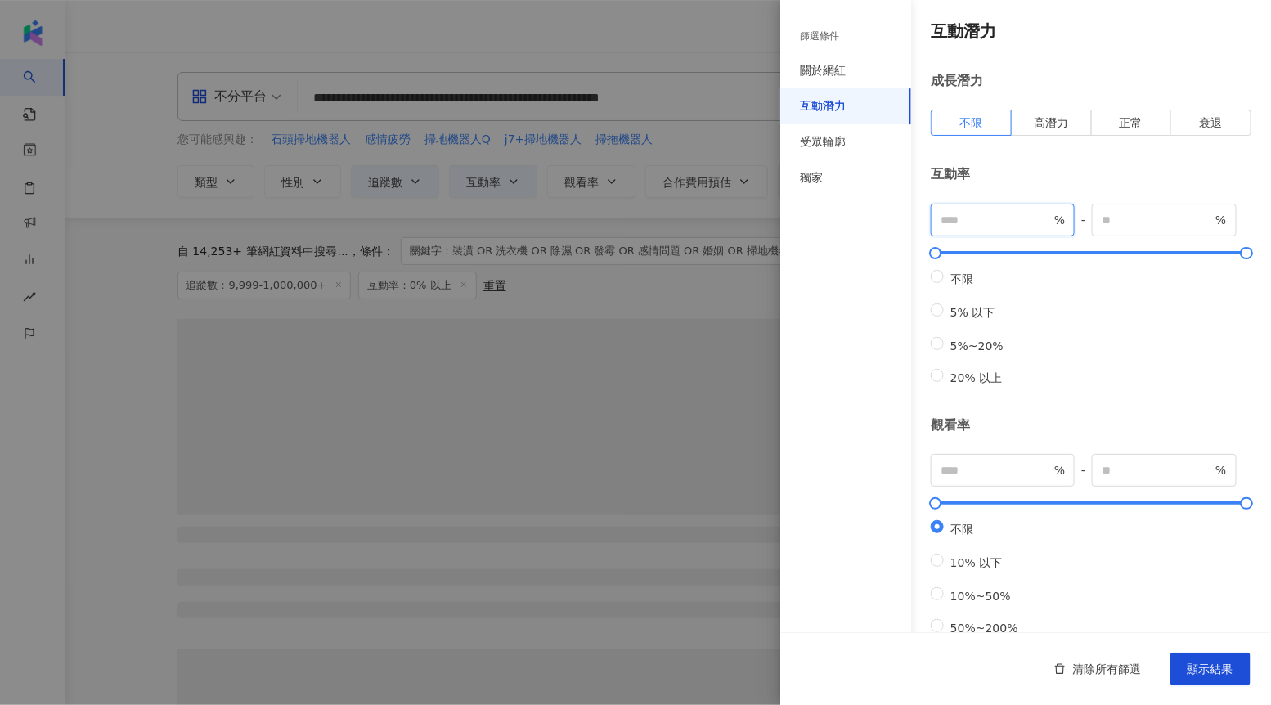
drag, startPoint x: 981, startPoint y: 212, endPoint x: 898, endPoint y: 214, distance: 82.6
click at [899, 215] on div "篩選條件 關於網紅 互動潛力 受眾輪廓 獨家 關於網紅 類型 ( 請選擇您想要的類型 ) 尚未選擇任何類型 國家/地區 台灣 性別 不限 女 男 其他 語言 …" at bounding box center [1025, 527] width 491 height 1054
type input "*"
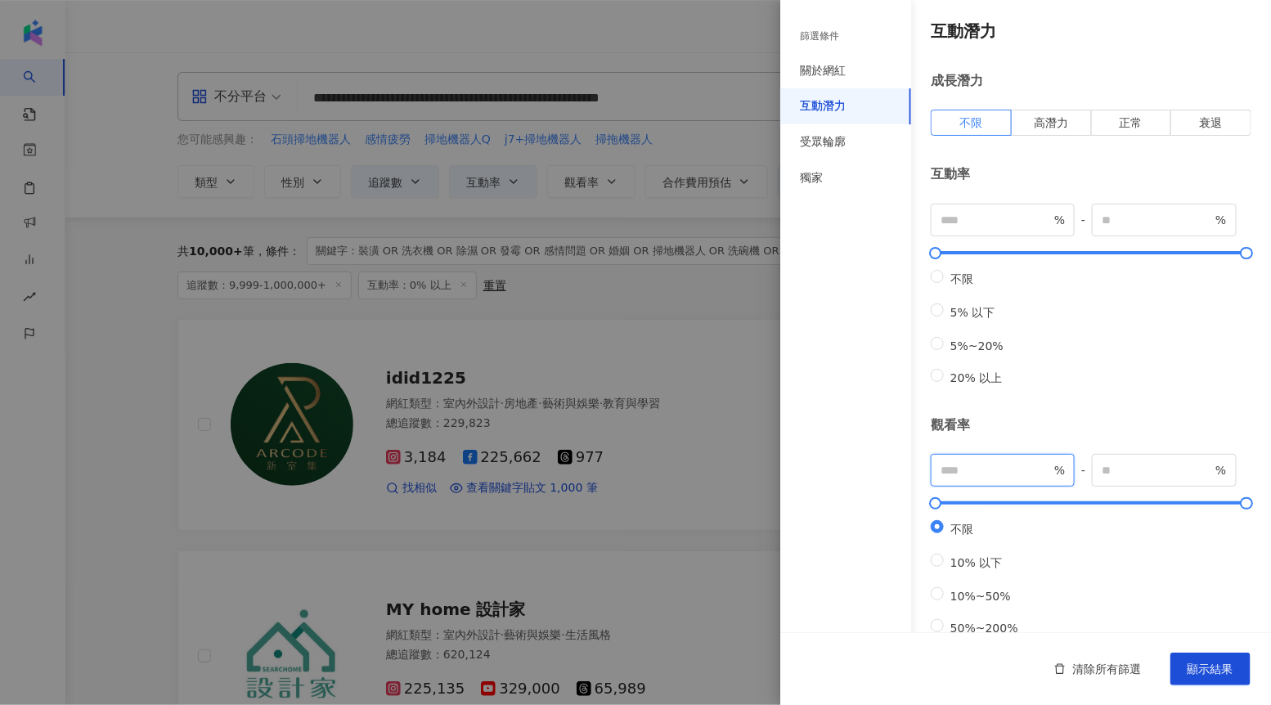
click at [966, 479] on input "number" at bounding box center [996, 470] width 110 height 18
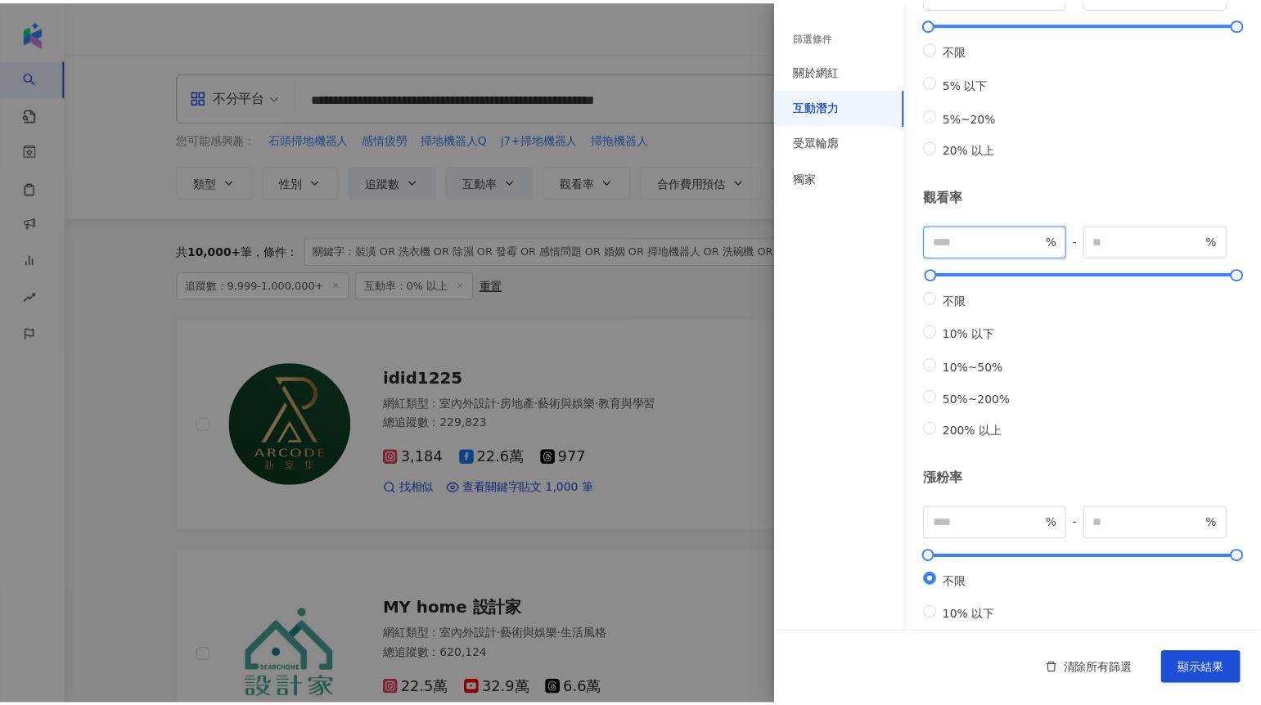
scroll to position [278, 0]
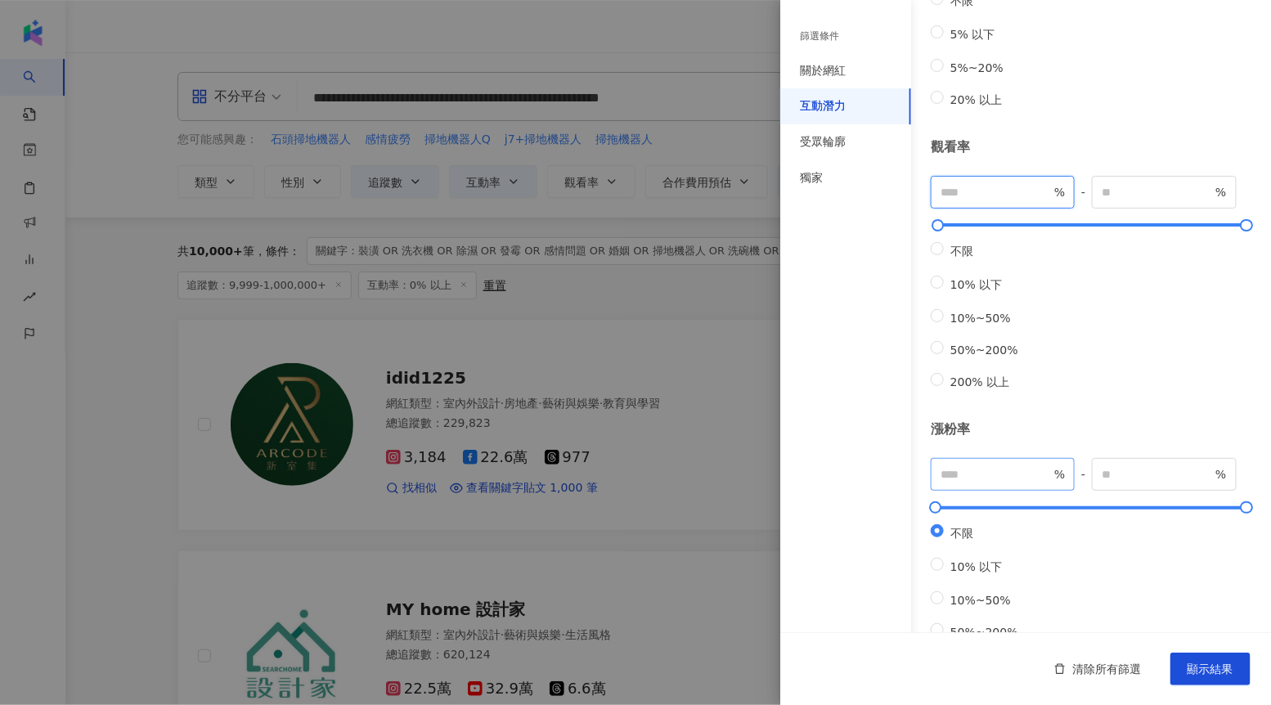
type input "**"
click at [965, 483] on input "number" at bounding box center [996, 474] width 110 height 18
type input "*"
click at [1108, 619] on button "顯示結果" at bounding box center [1211, 669] width 80 height 33
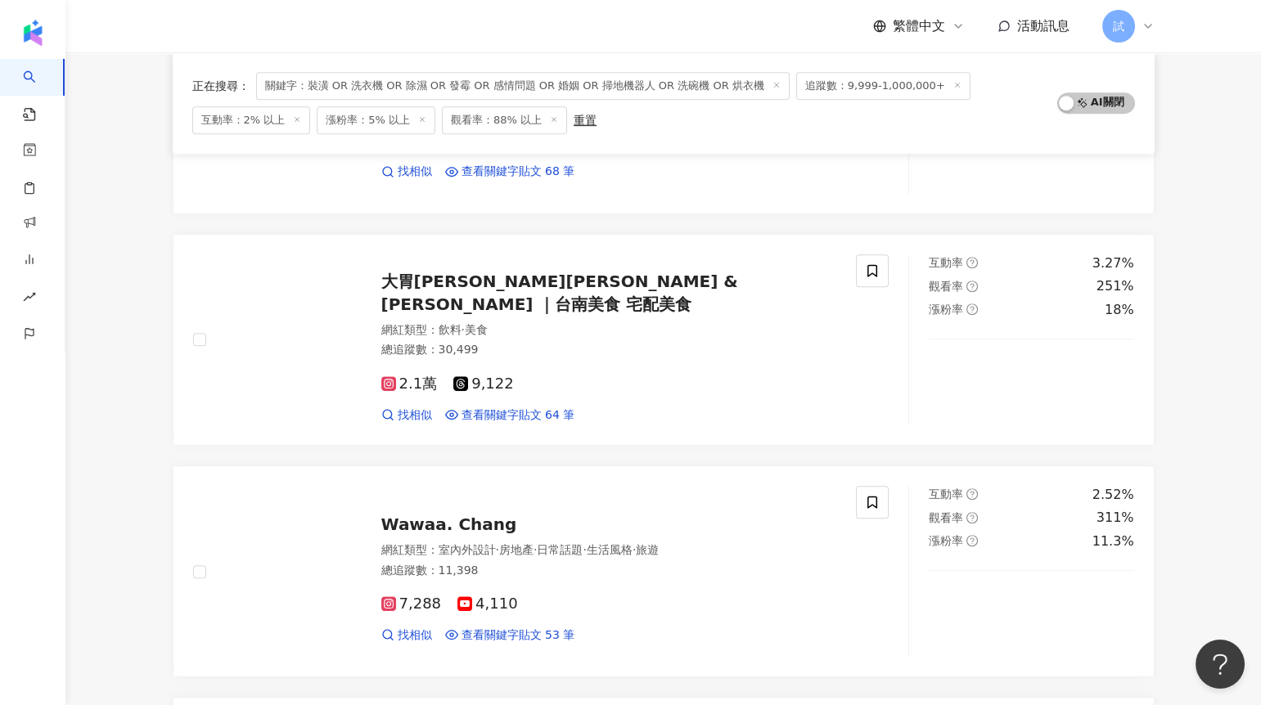
scroll to position [2044, 0]
